Goal: Information Seeking & Learning: Understand process/instructions

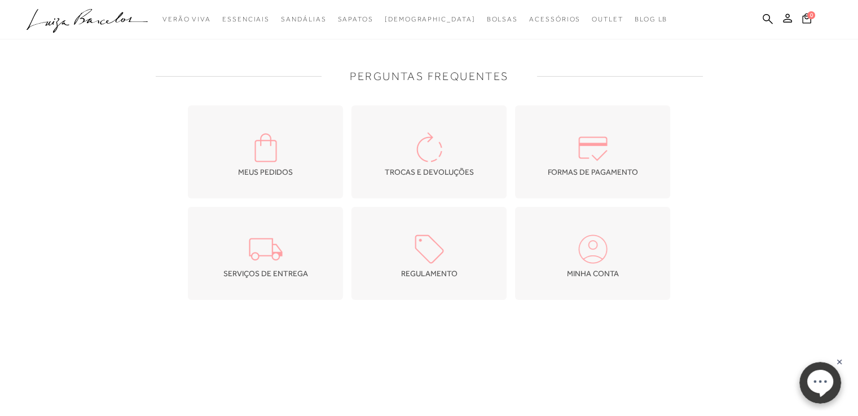
click at [400, 172] on span "TROCAS E DEVOLUÇÕES" at bounding box center [429, 172] width 89 height 9
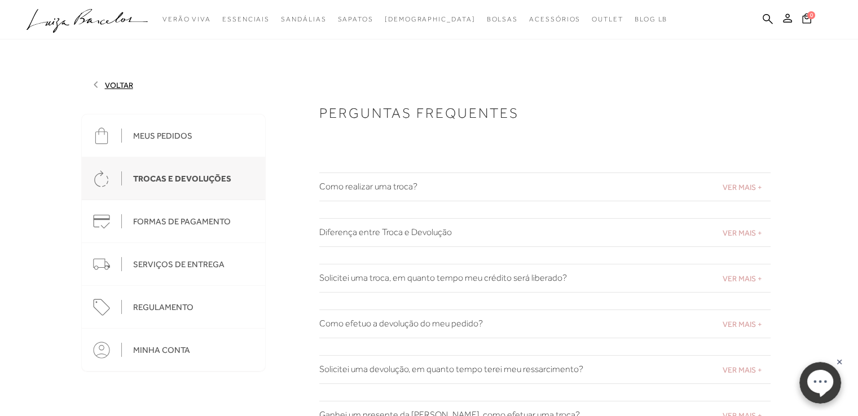
click at [734, 186] on span "VER MAIS +" at bounding box center [742, 187] width 39 height 9
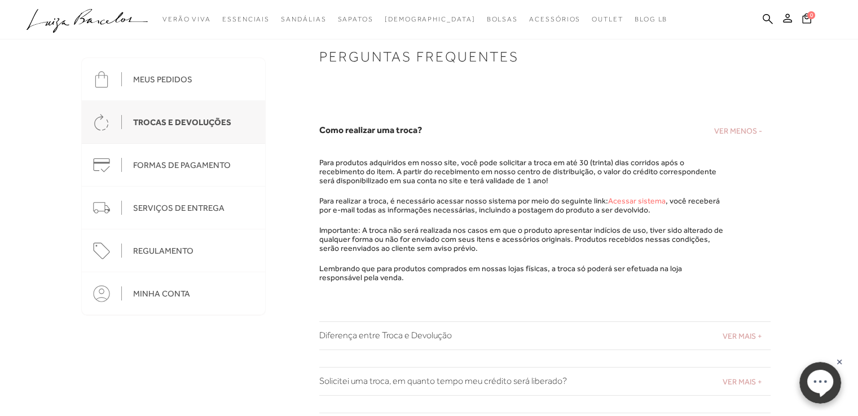
scroll to position [113, 0]
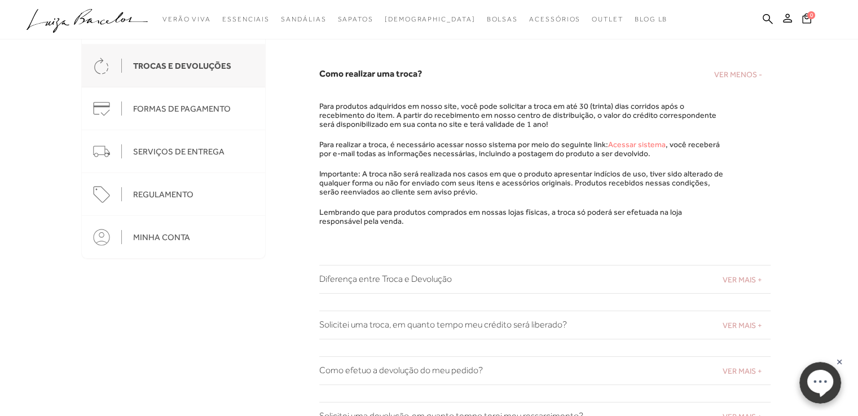
click at [739, 276] on span "VER MAIS +" at bounding box center [742, 279] width 39 height 9
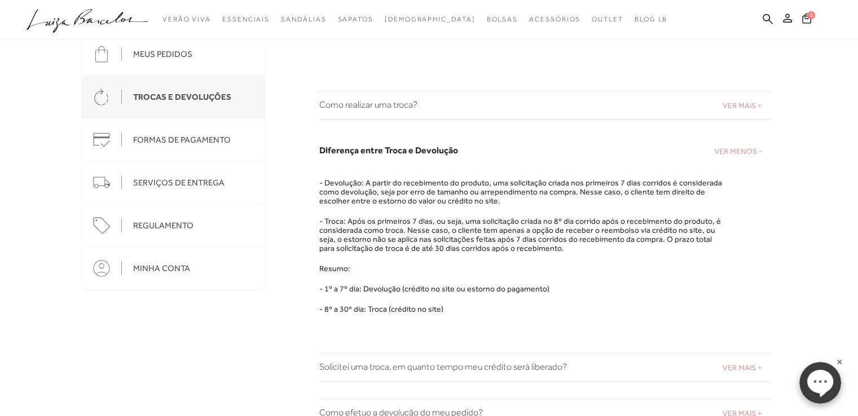
scroll to position [56, 0]
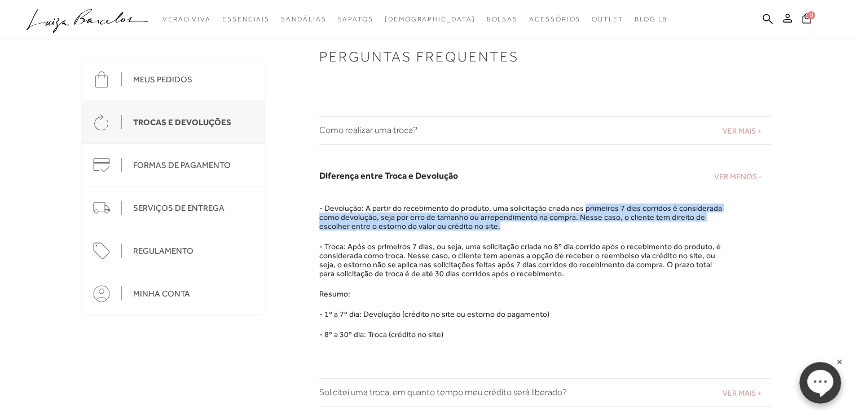
drag, startPoint x: 579, startPoint y: 206, endPoint x: 493, endPoint y: 224, distance: 87.6
click at [493, 224] on p "- Devolução: A partir do recebimento do produto, uma solicitação criada nos pri…" at bounding box center [522, 217] width 406 height 27
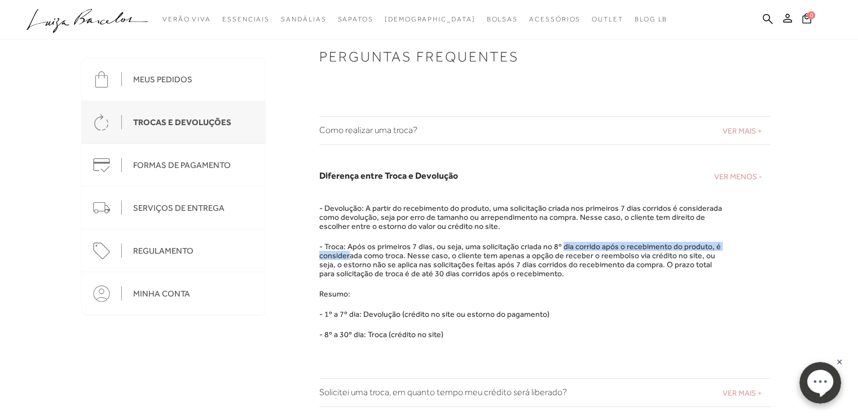
drag, startPoint x: 348, startPoint y: 253, endPoint x: 556, endPoint y: 248, distance: 207.7
click at [556, 248] on p "- Troca: Após os primeiros 7 dias, ou seja, uma solicitação criada no 8º dia co…" at bounding box center [522, 260] width 406 height 36
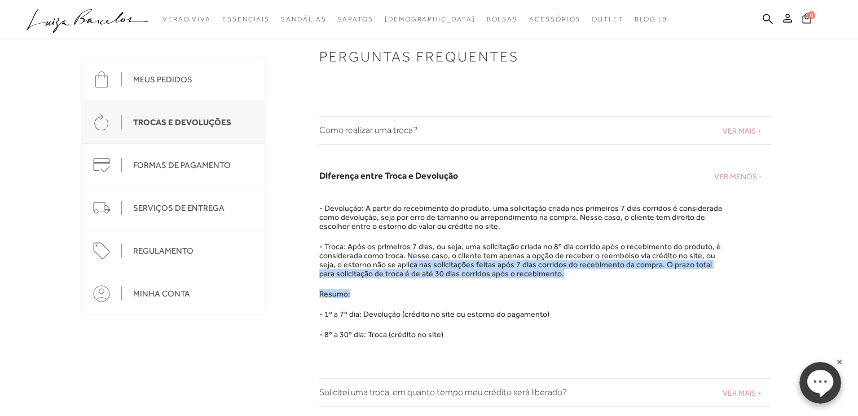
drag, startPoint x: 384, startPoint y: 269, endPoint x: 581, endPoint y: 291, distance: 198.1
click at [581, 291] on div "- Devolução: A partir do recebimento do produto, uma solicitação criada nos pri…" at bounding box center [522, 271] width 406 height 135
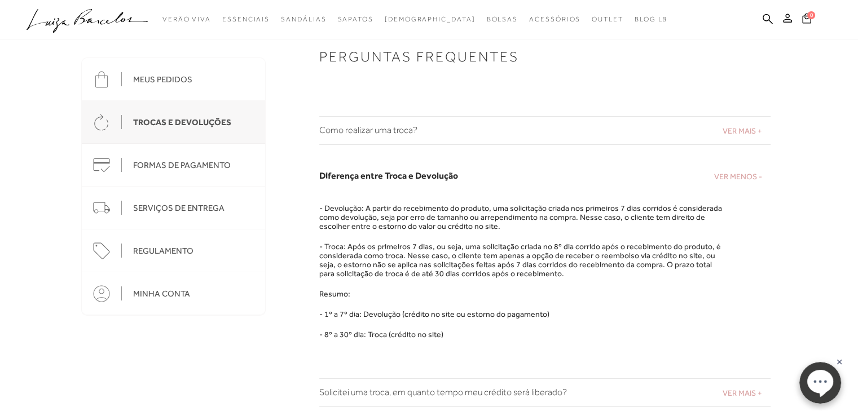
click at [671, 311] on p "- 1º a 7º dia: Devolução (crédito no site ou estorno do pagamento)" at bounding box center [522, 314] width 406 height 9
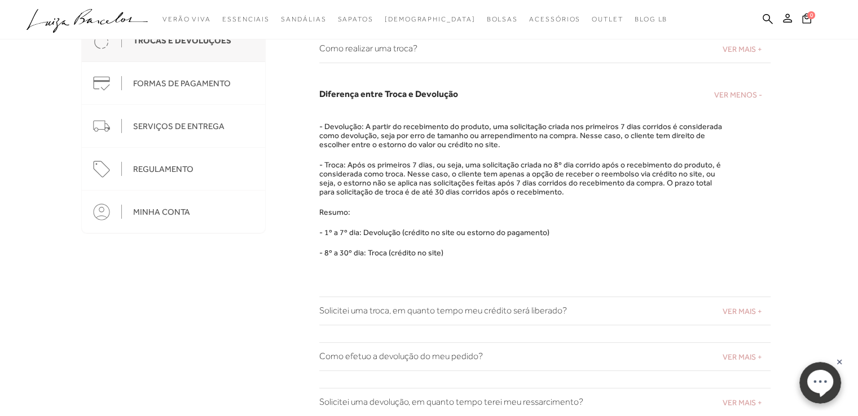
scroll to position [226, 0]
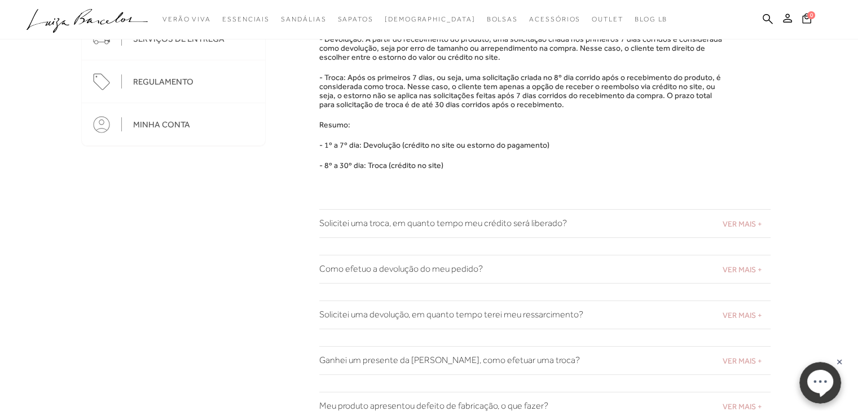
click at [753, 225] on span "VER MAIS +" at bounding box center [742, 223] width 39 height 9
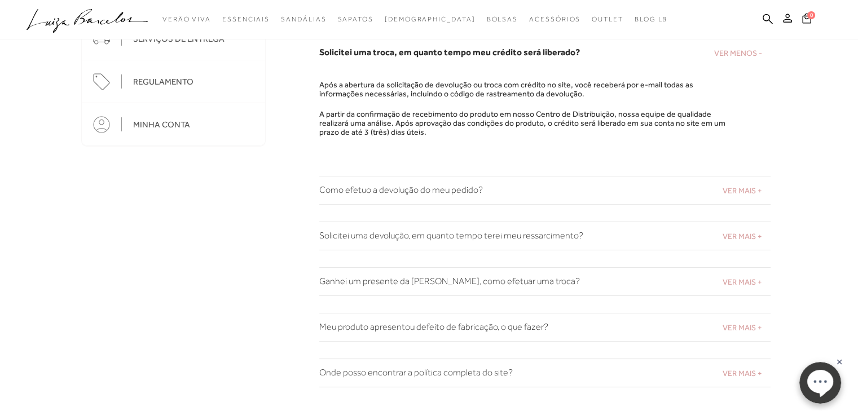
click at [745, 238] on span "VER MAIS +" at bounding box center [742, 236] width 39 height 9
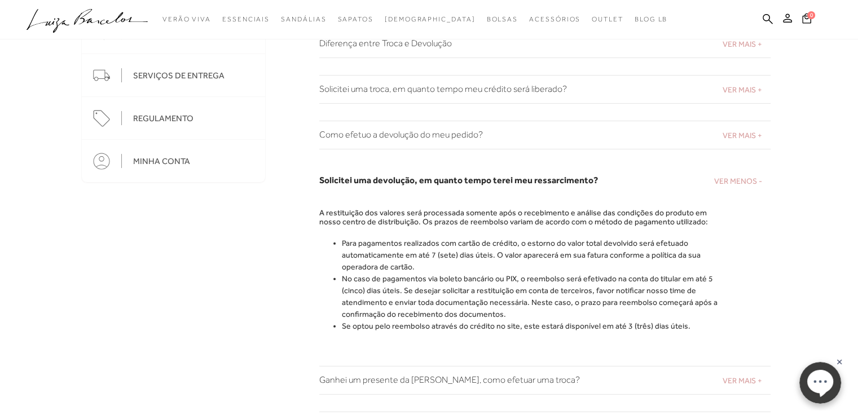
scroll to position [169, 0]
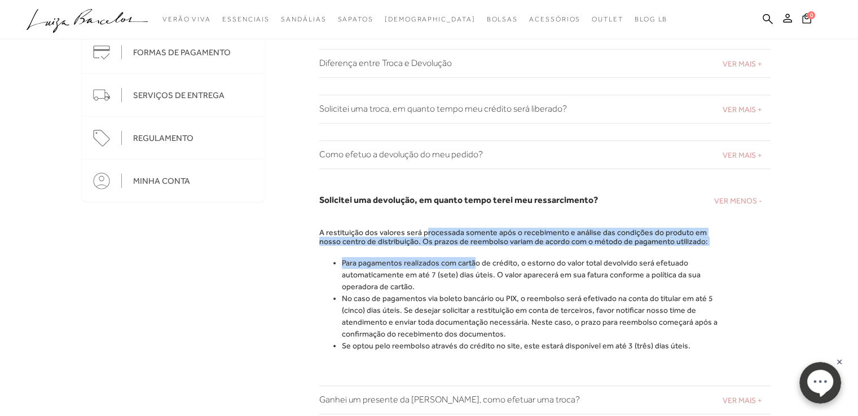
drag, startPoint x: 451, startPoint y: 231, endPoint x: 473, endPoint y: 255, distance: 32.8
click at [473, 255] on div "A restituição dos valores será processada somente após o recebimento e análise …" at bounding box center [522, 290] width 406 height 124
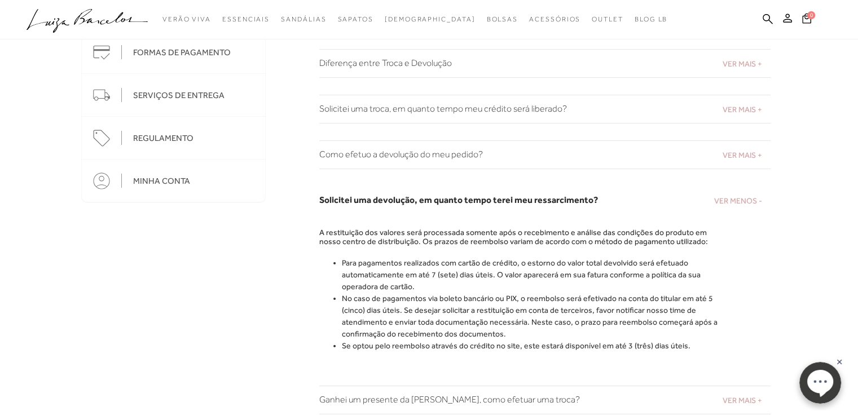
click at [459, 303] on li "No caso de pagamentos via boleto bancário ou PIX, o reembolso será efetivado na…" at bounding box center [534, 316] width 384 height 47
drag, startPoint x: 455, startPoint y: 269, endPoint x: 515, endPoint y: 278, distance: 60.0
click at [515, 278] on li "Para pagamentos realizados com cartão de crédito, o estorno do valor total devo…" at bounding box center [534, 275] width 384 height 36
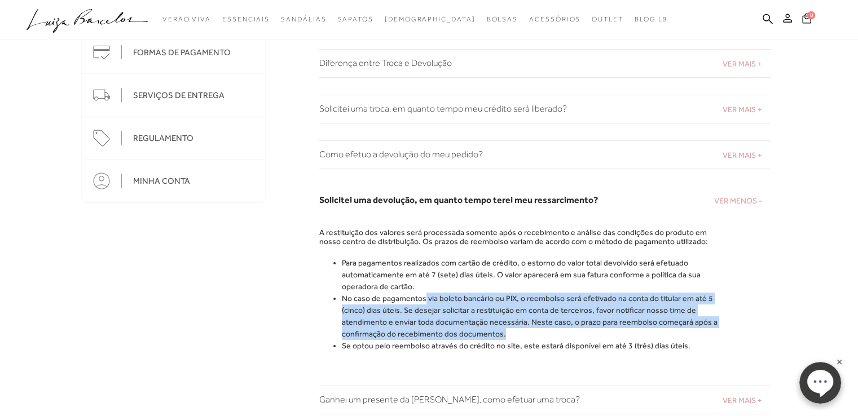
drag, startPoint x: 423, startPoint y: 296, endPoint x: 523, endPoint y: 329, distance: 105.3
click at [523, 329] on li "No caso de pagamentos via boleto bancário ou PIX, o reembolso será efetivado na…" at bounding box center [534, 316] width 384 height 47
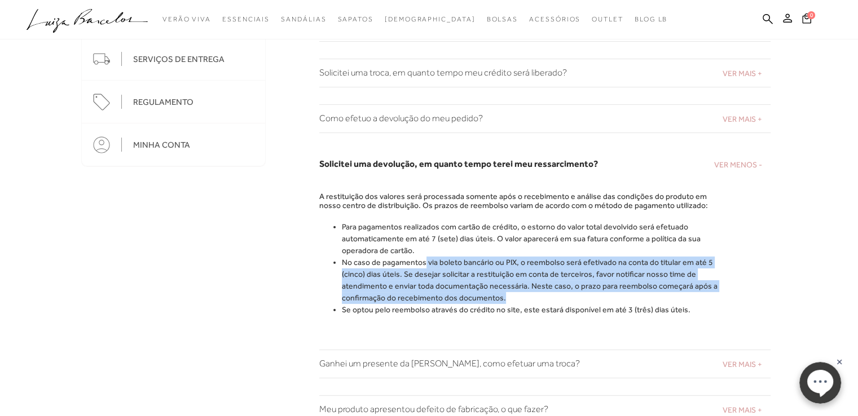
scroll to position [226, 0]
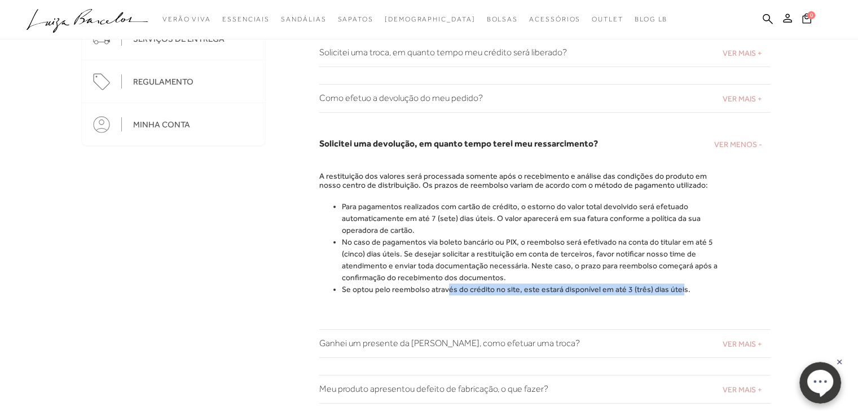
drag, startPoint x: 447, startPoint y: 288, endPoint x: 673, endPoint y: 301, distance: 226.1
click at [673, 301] on div "VER MENOS - Solicitei uma devolução, em quanto tempo terei meu ressarcimento? A…" at bounding box center [520, 230] width 508 height 200
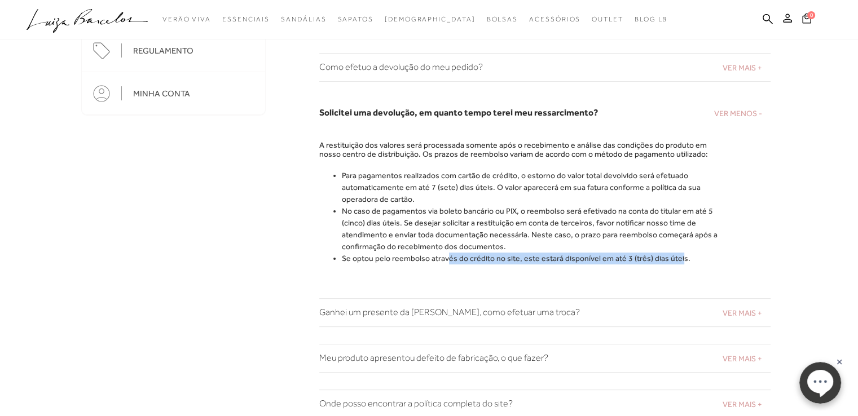
scroll to position [282, 0]
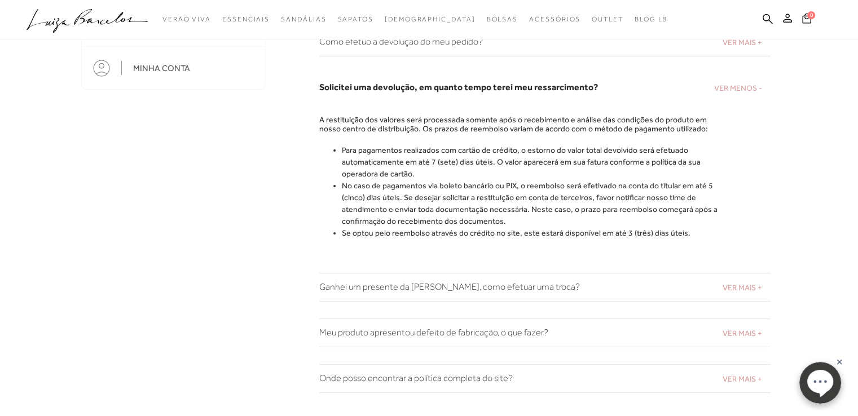
click at [752, 289] on span "VER MAIS +" at bounding box center [742, 287] width 39 height 9
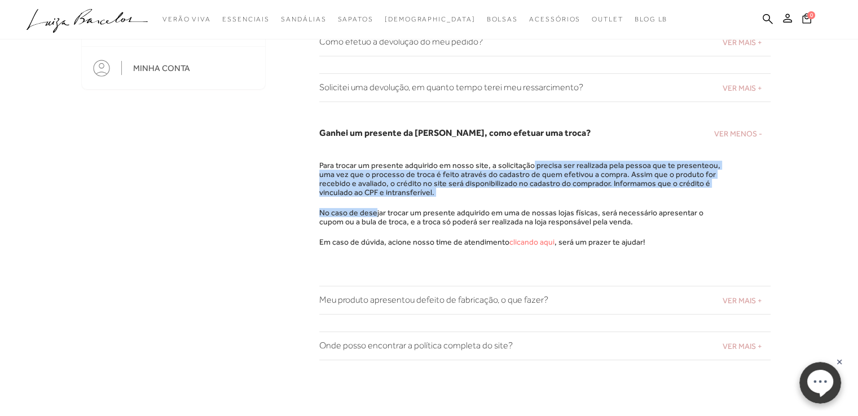
drag, startPoint x: 528, startPoint y: 168, endPoint x: 372, endPoint y: 200, distance: 158.9
click at [372, 200] on div "Para trocar um presente adquirido em nosso site, a solicitação precisa ser real…" at bounding box center [522, 204] width 406 height 86
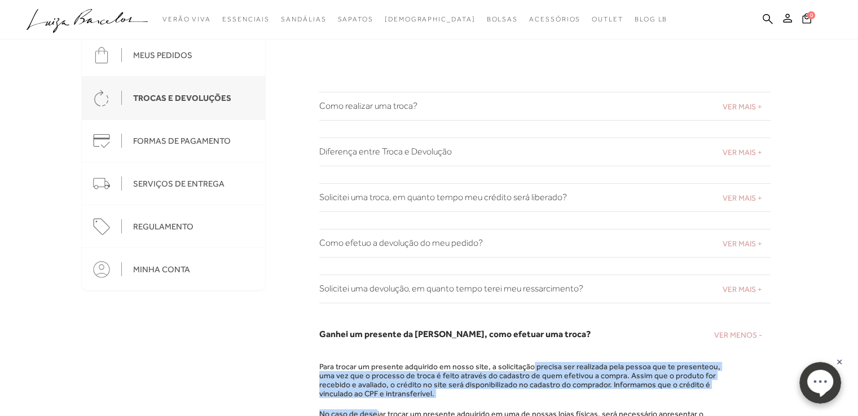
scroll to position [0, 0]
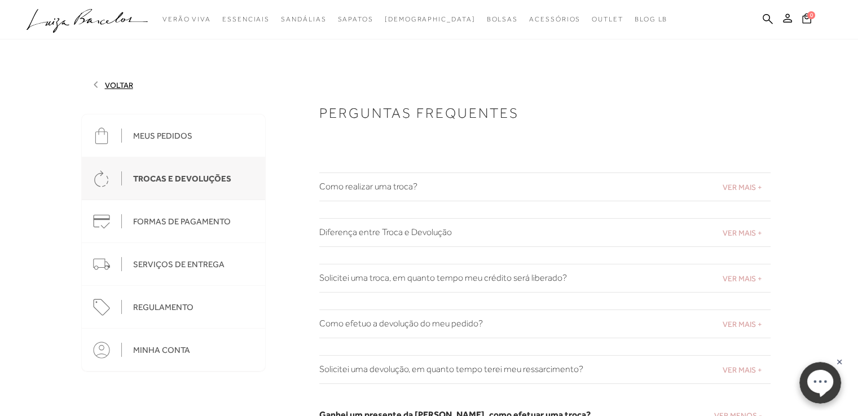
click at [736, 188] on span "VER MAIS +" at bounding box center [742, 187] width 39 height 9
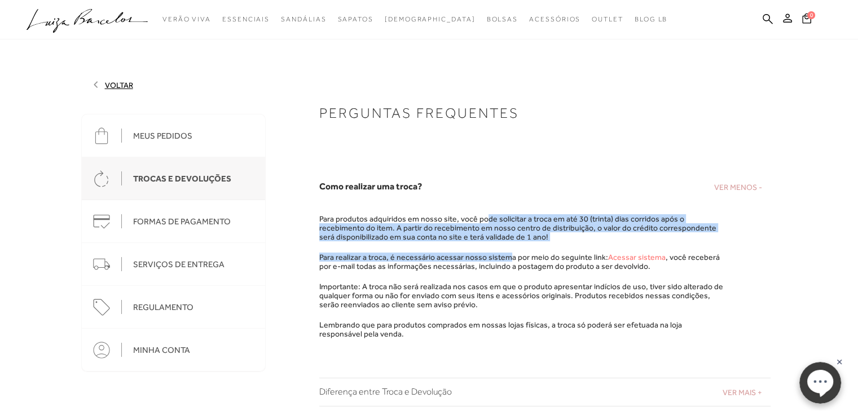
drag, startPoint x: 482, startPoint y: 222, endPoint x: 504, endPoint y: 252, distance: 37.1
click at [504, 252] on div "Para produtos adquiridos em nosso site, você pode solicitar a troca em até 30 (…" at bounding box center [522, 276] width 406 height 124
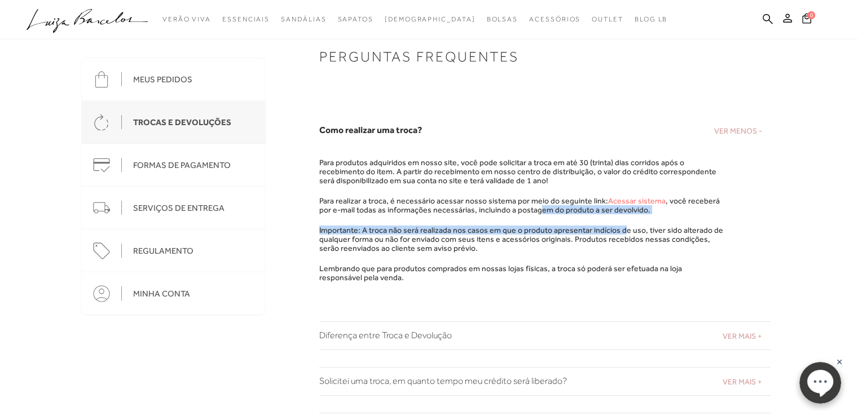
drag, startPoint x: 522, startPoint y: 212, endPoint x: 618, endPoint y: 216, distance: 96.5
click at [618, 216] on div "Para produtos adquiridos em nosso site, você pode solicitar a troca em até 30 (…" at bounding box center [522, 220] width 406 height 124
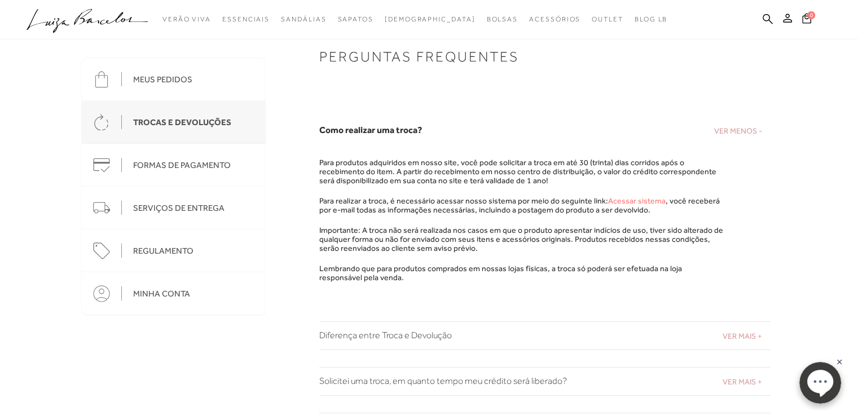
click at [490, 290] on div "Para produtos adquiridos em nosso site, você pode solicitar a troca em até 30 (…" at bounding box center [522, 225] width 406 height 135
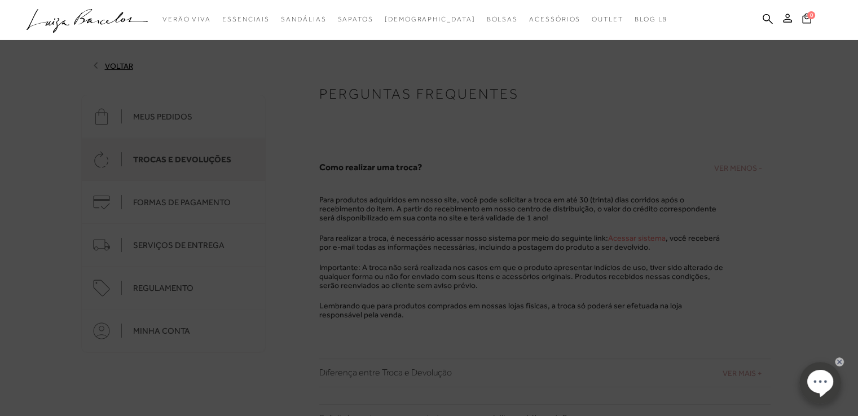
scroll to position [0, 0]
